Goal: Share content

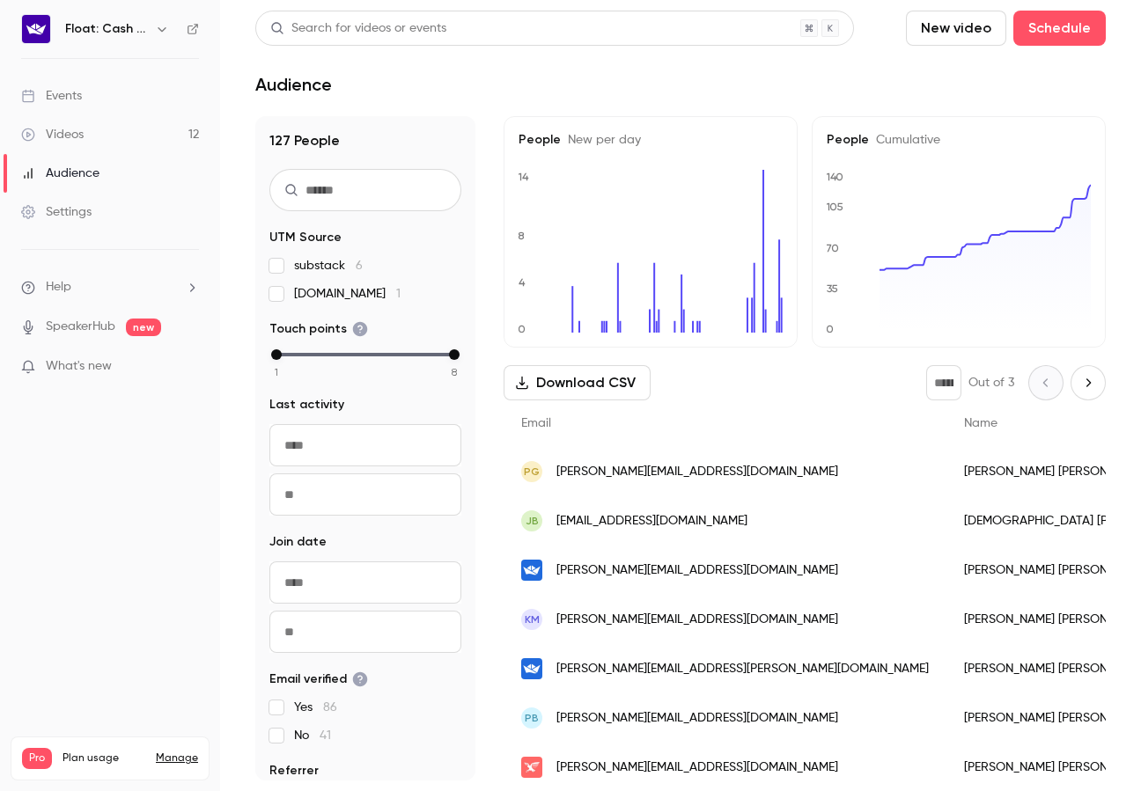
click at [169, 134] on link "Videos 12" at bounding box center [110, 134] width 220 height 39
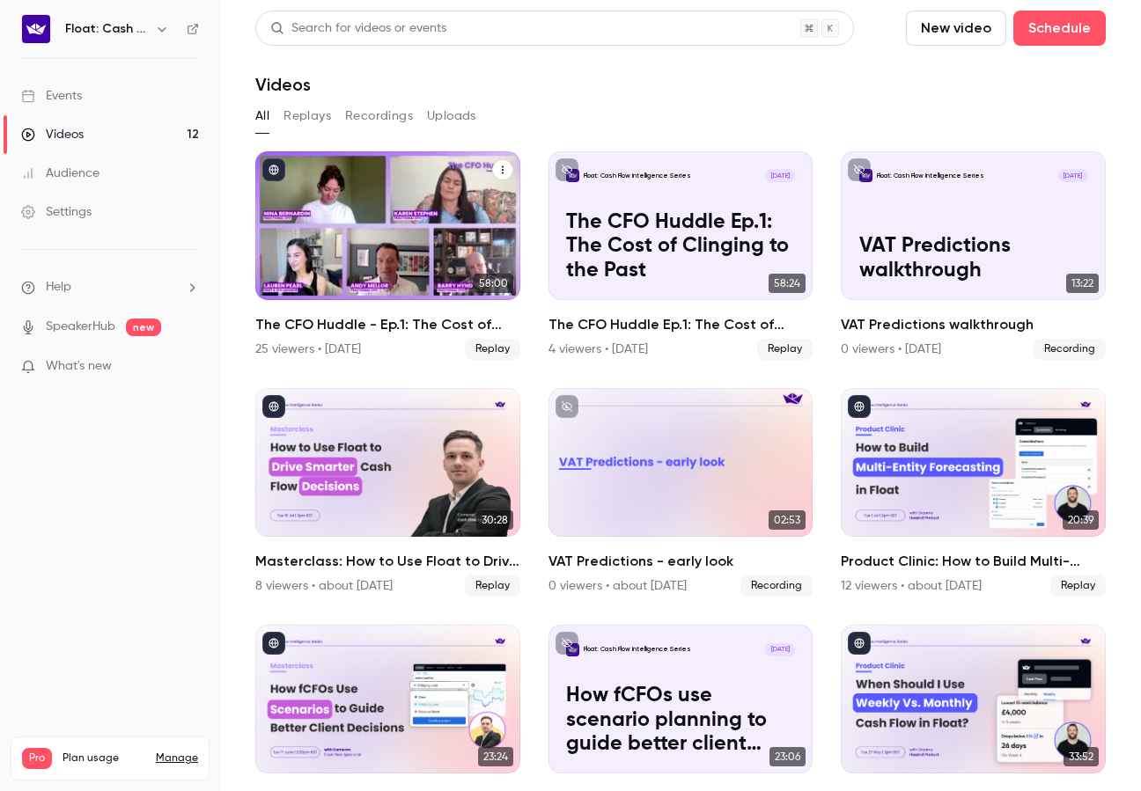
click at [427, 297] on div "The CFO Huddle - Ep.1: The Cost of Clinging to the Past" at bounding box center [387, 225] width 265 height 149
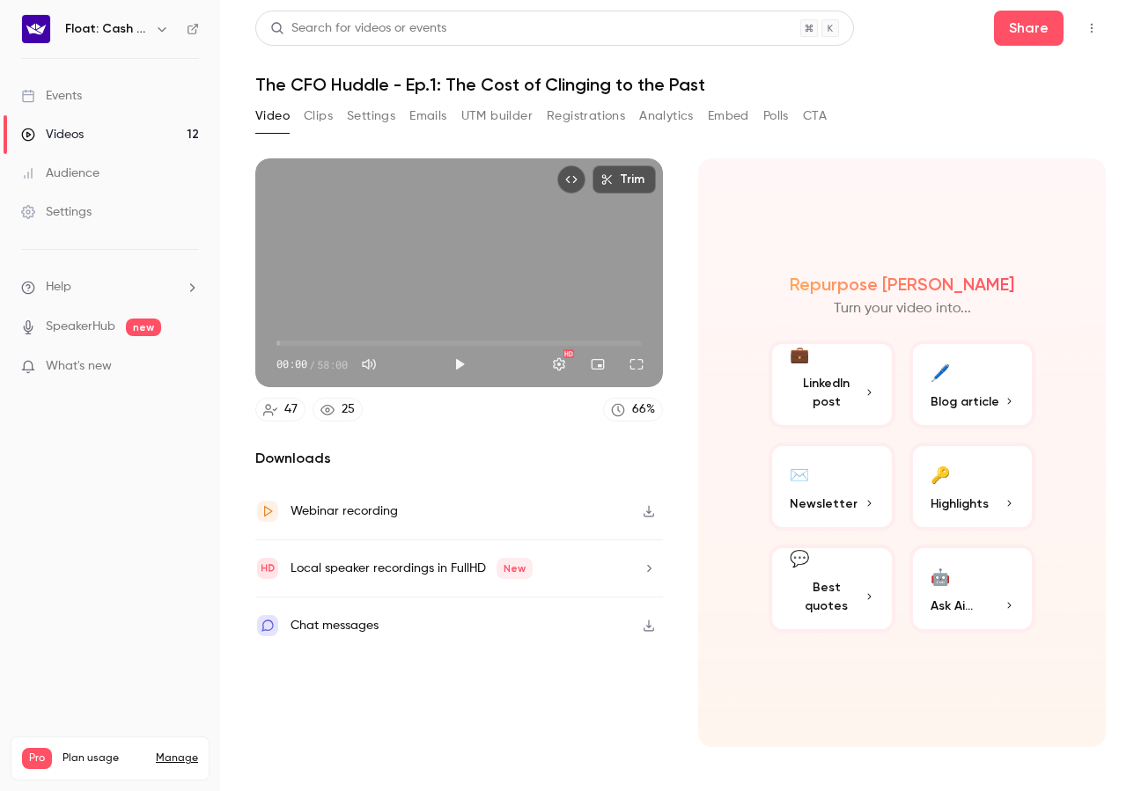
click at [600, 123] on button "Registrations" at bounding box center [586, 116] width 78 height 28
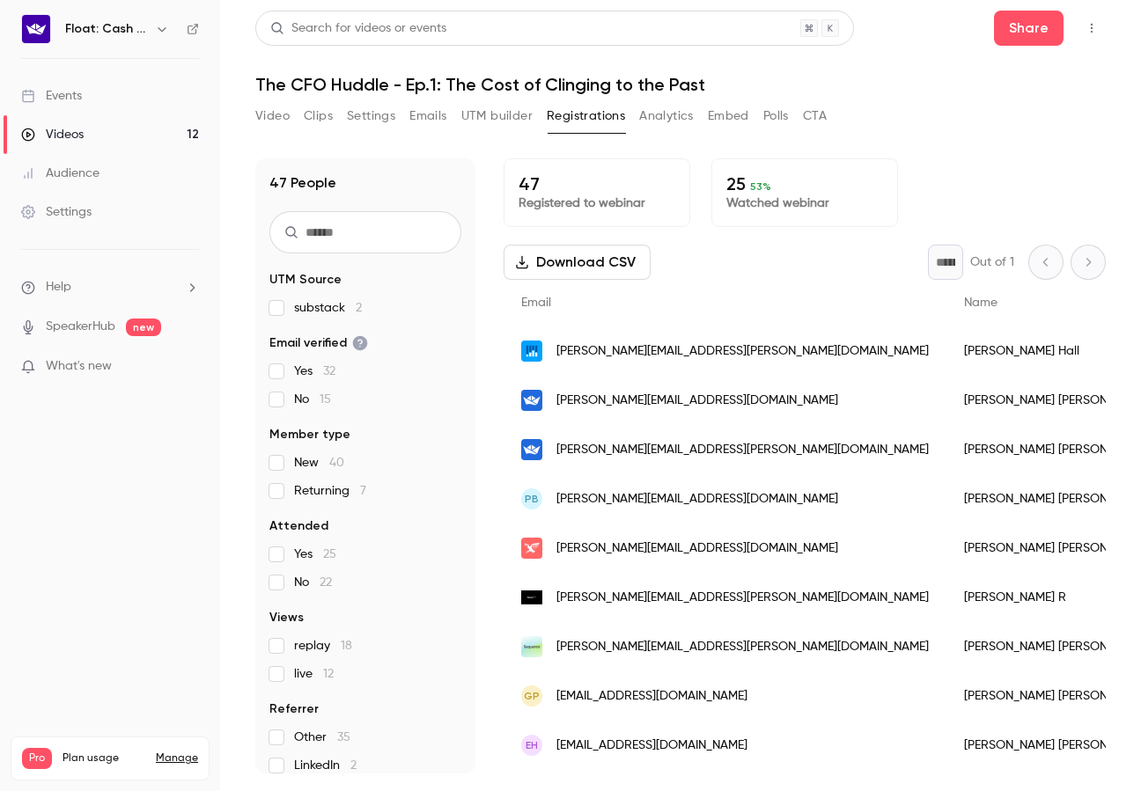
click at [538, 186] on p "47" at bounding box center [596, 183] width 157 height 21
click at [58, 173] on div "Audience" at bounding box center [60, 174] width 78 height 18
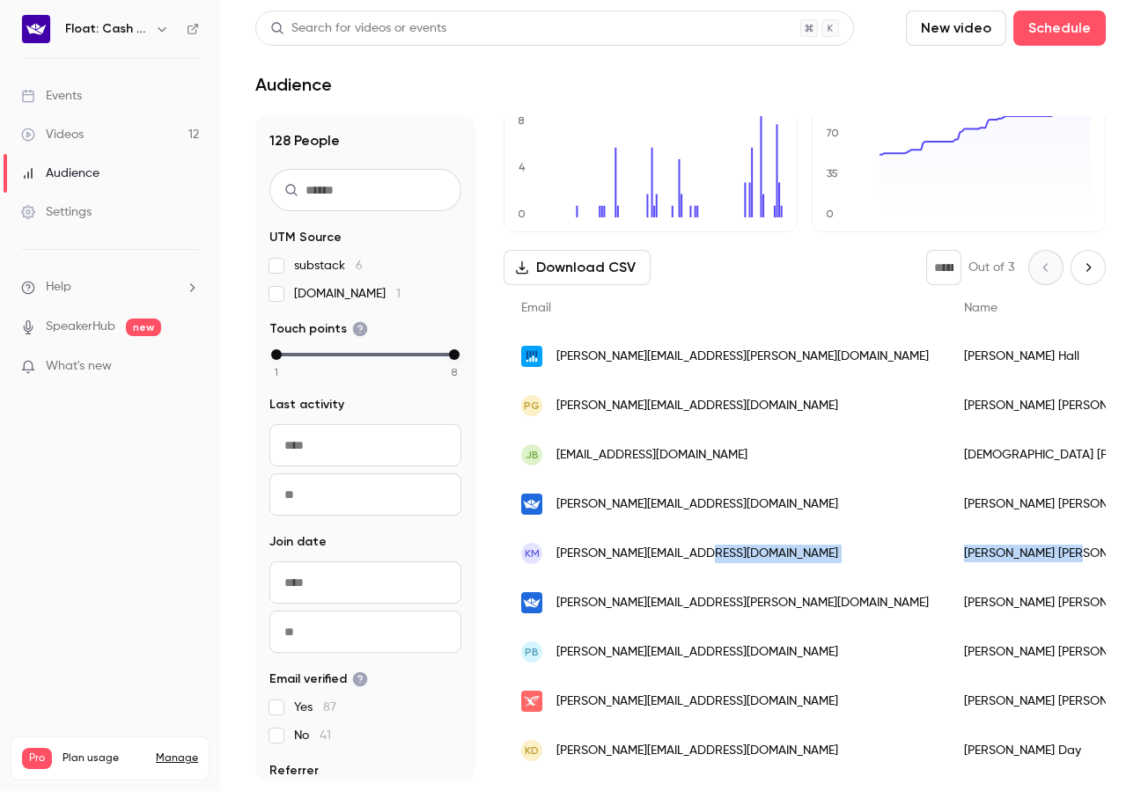
drag, startPoint x: 966, startPoint y: 554, endPoint x: 856, endPoint y: 555, distance: 110.0
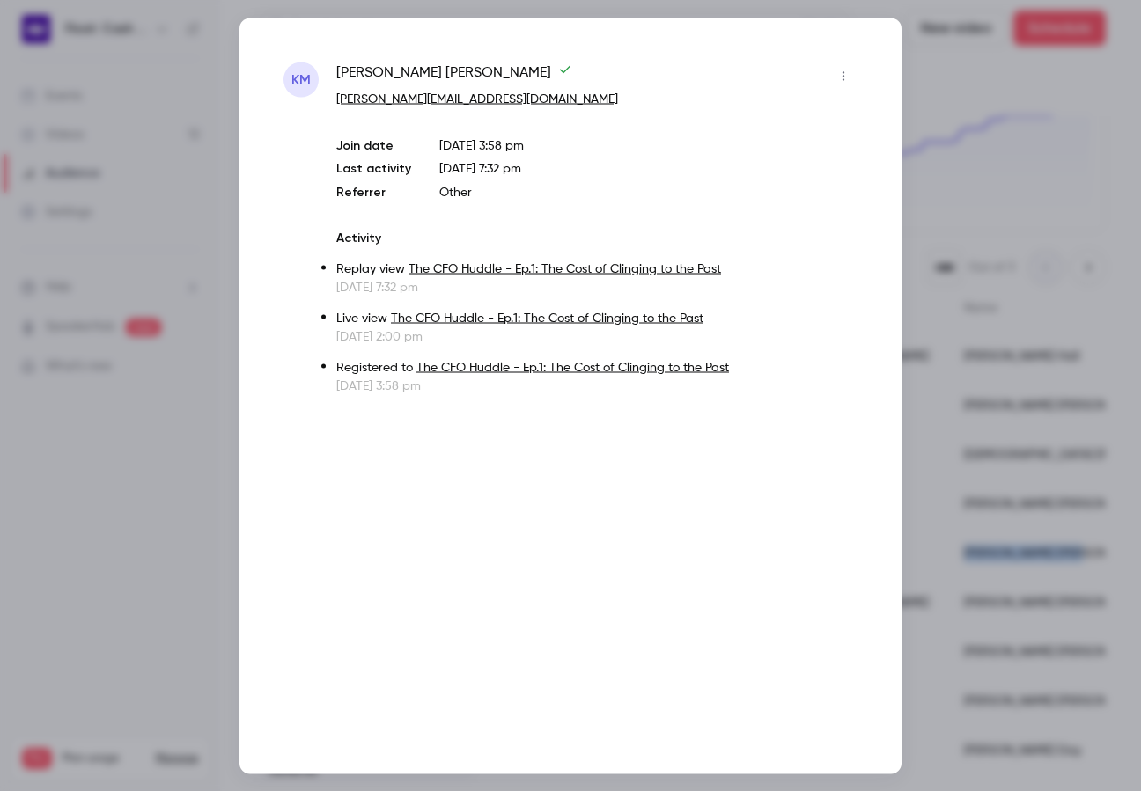
copy div "[PERSON_NAME]"
click at [649, 385] on p "[DATE] 3:58 pm" at bounding box center [596, 386] width 521 height 18
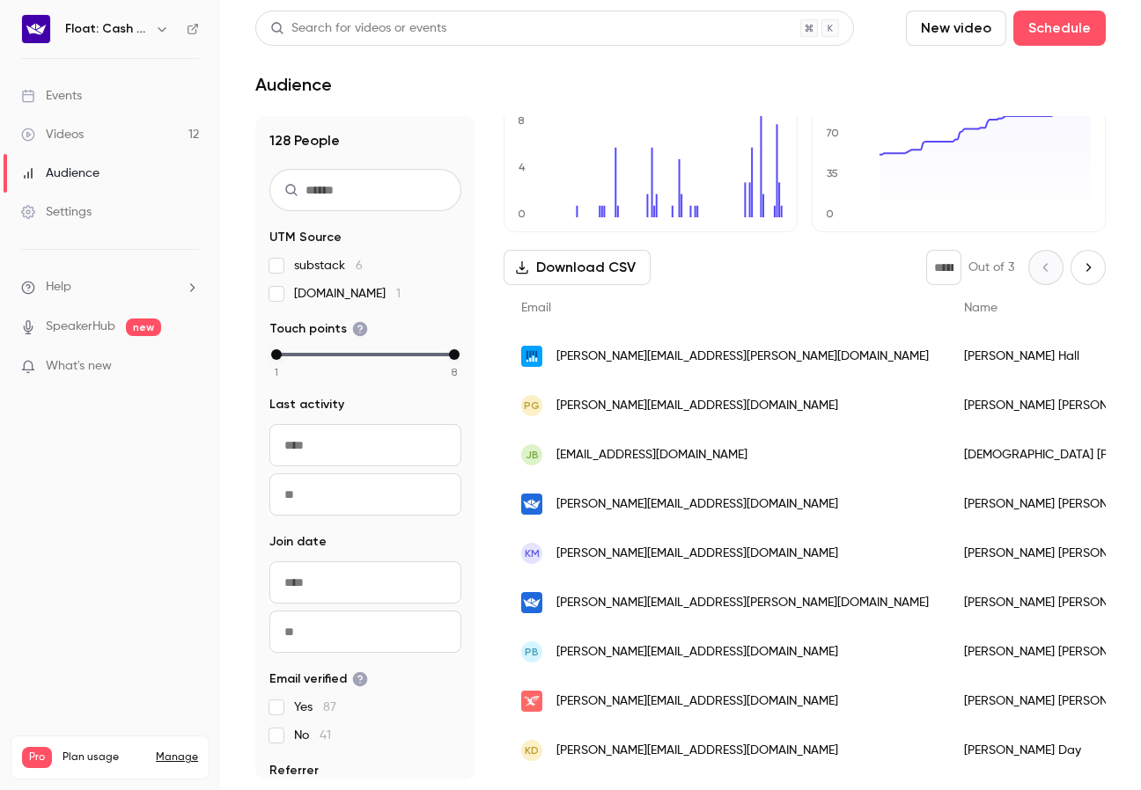
click at [98, 133] on link "Videos 12" at bounding box center [110, 134] width 220 height 39
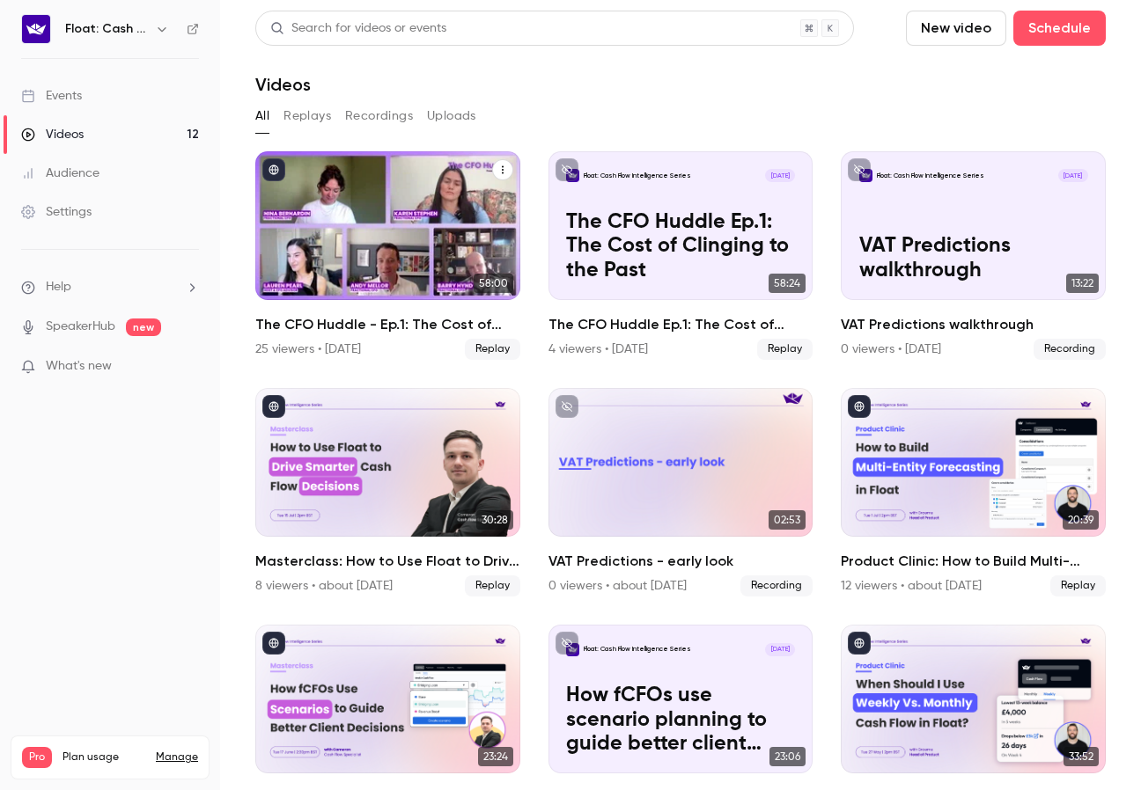
click at [511, 166] on button "The CFO Huddle - Ep.1: The Cost of Clinging to the Past" at bounding box center [502, 169] width 21 height 21
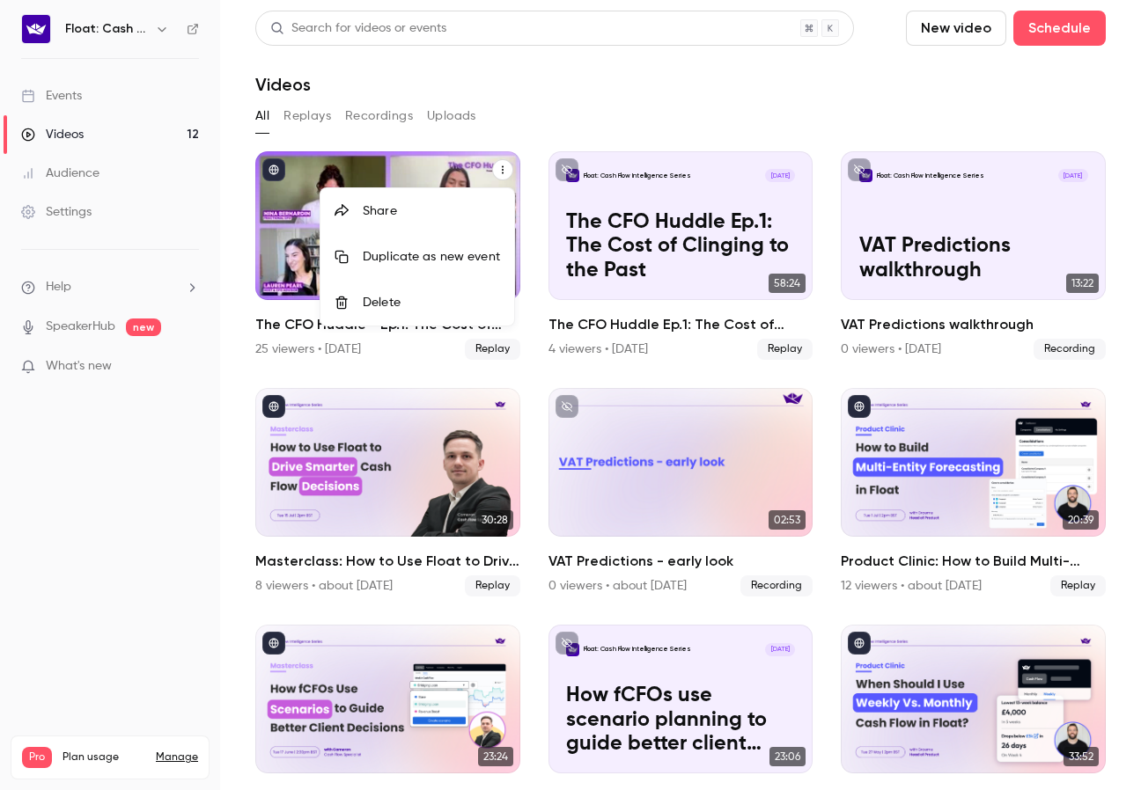
click at [405, 179] on div at bounding box center [570, 395] width 1141 height 790
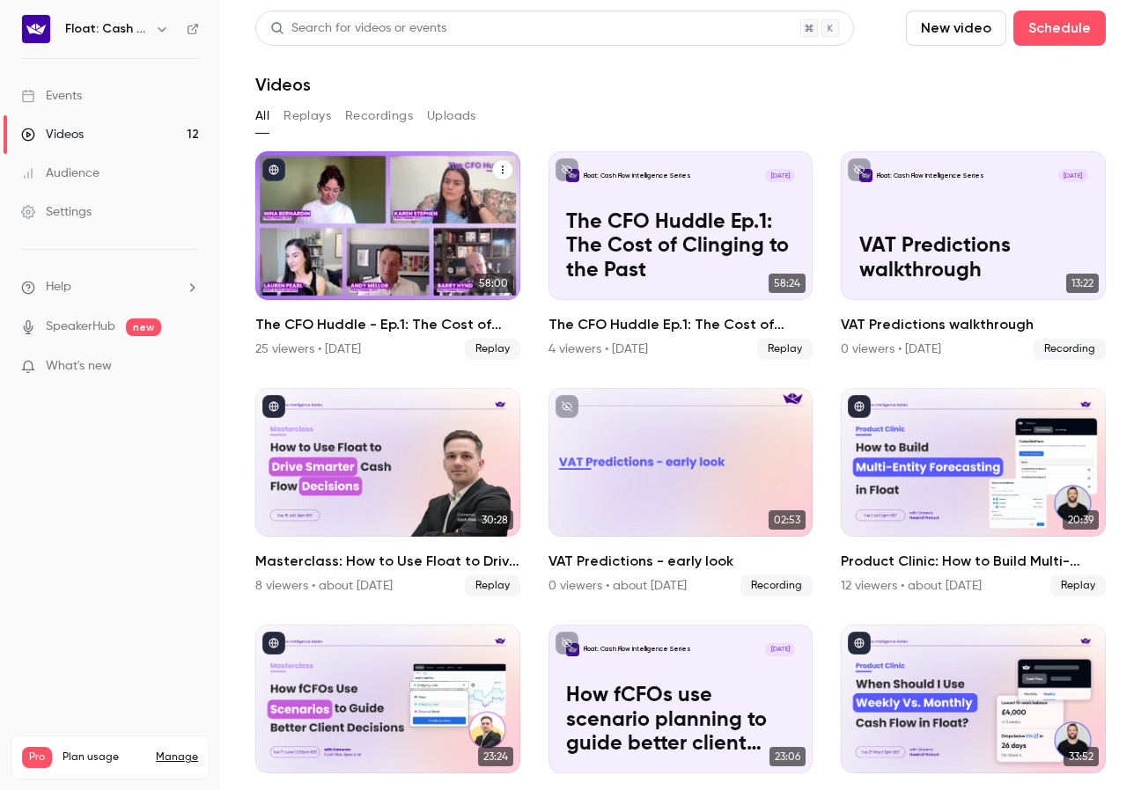
click at [507, 172] on icon "The CFO Huddle - Ep.1: The Cost of Clinging to the Past" at bounding box center [502, 170] width 11 height 11
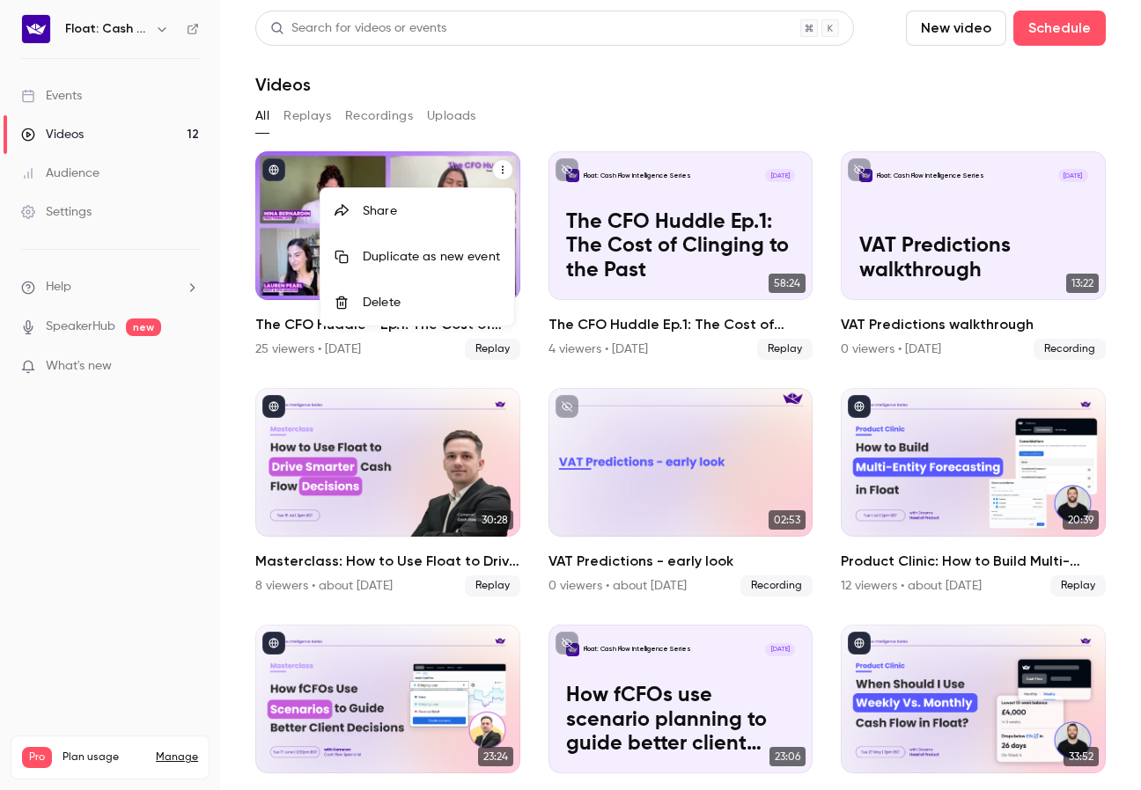
click at [448, 203] on div "Share" at bounding box center [431, 211] width 137 height 18
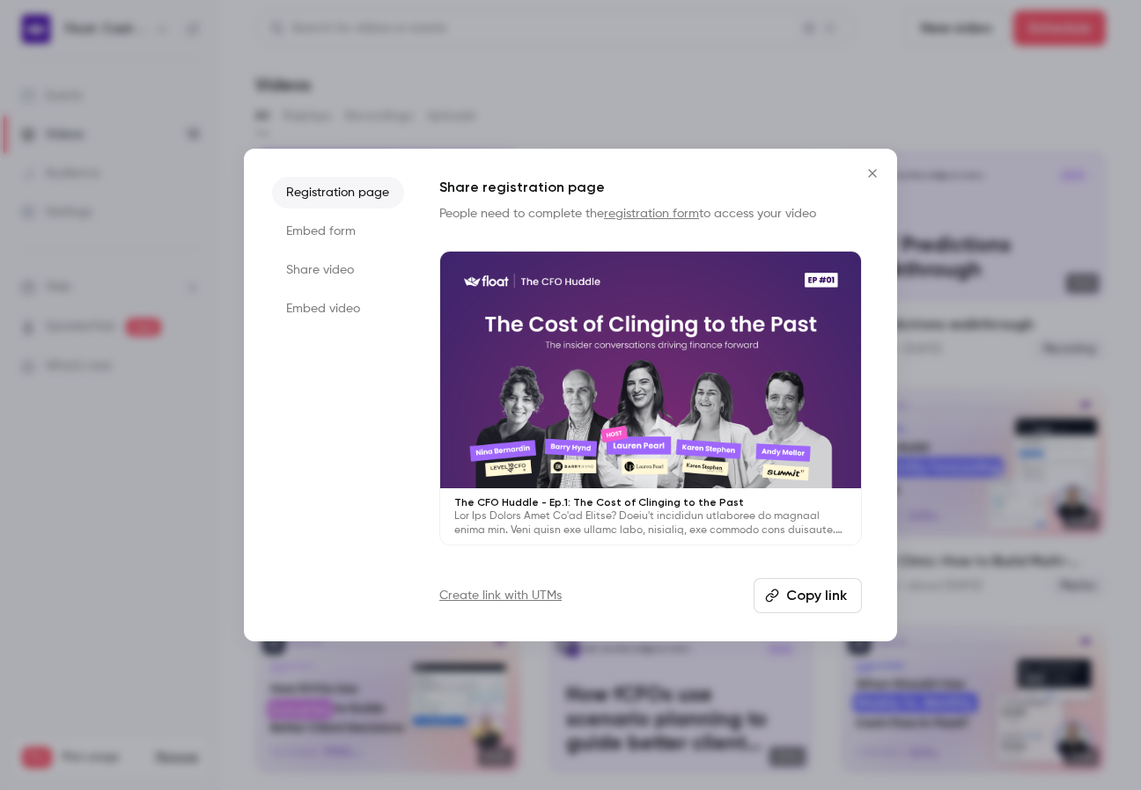
click at [805, 584] on button "Copy link" at bounding box center [808, 595] width 108 height 35
